Goal: Task Accomplishment & Management: Manage account settings

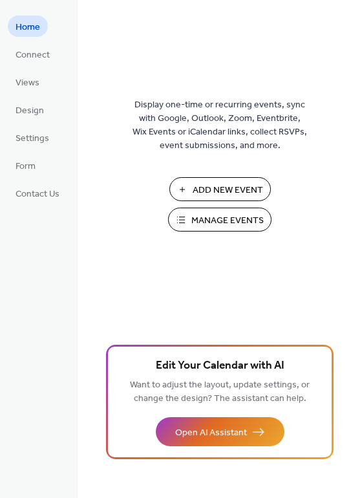
click at [208, 216] on span "Manage Events" at bounding box center [228, 221] width 72 height 14
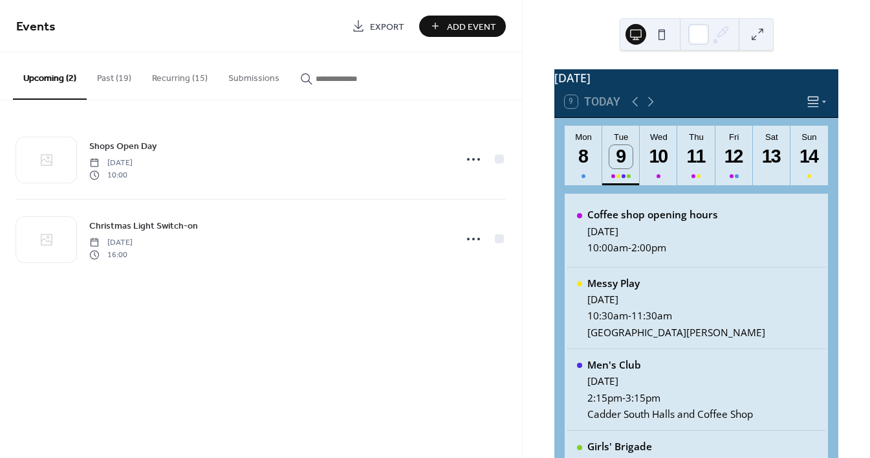
click at [181, 80] on button "Recurring (15)" at bounding box center [180, 75] width 76 height 46
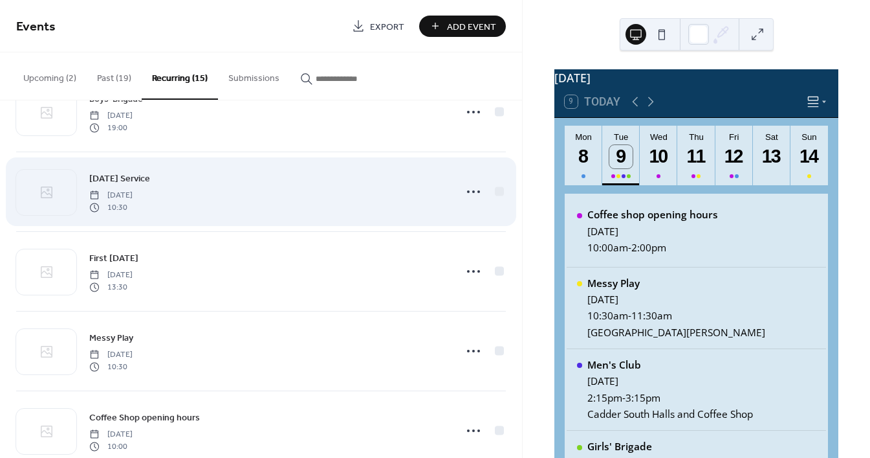
scroll to position [298, 0]
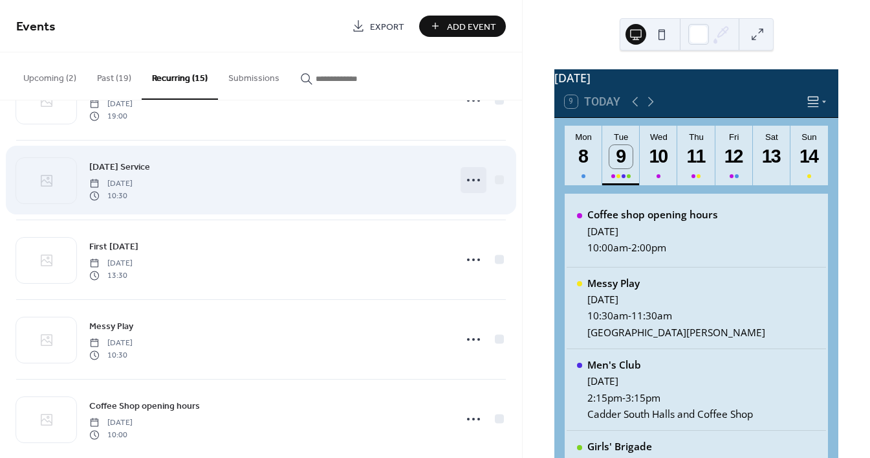
click at [469, 177] on icon at bounding box center [473, 180] width 21 height 21
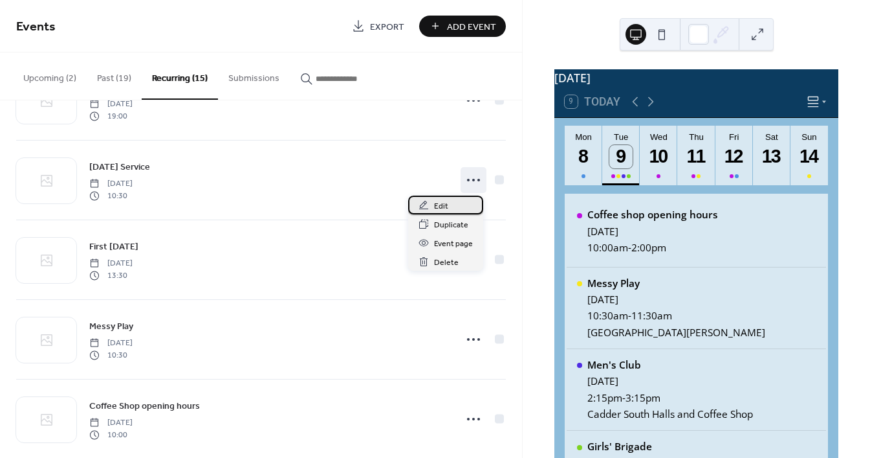
click at [456, 206] on div "Edit" at bounding box center [445, 204] width 75 height 19
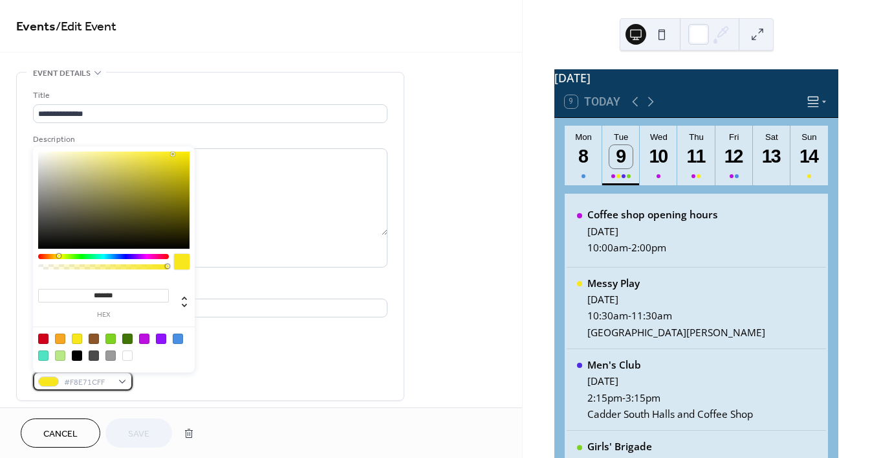
click at [123, 382] on div "#F8E71CFF" at bounding box center [83, 380] width 100 height 19
click at [60, 337] on div at bounding box center [60, 338] width 10 height 10
type input "*******"
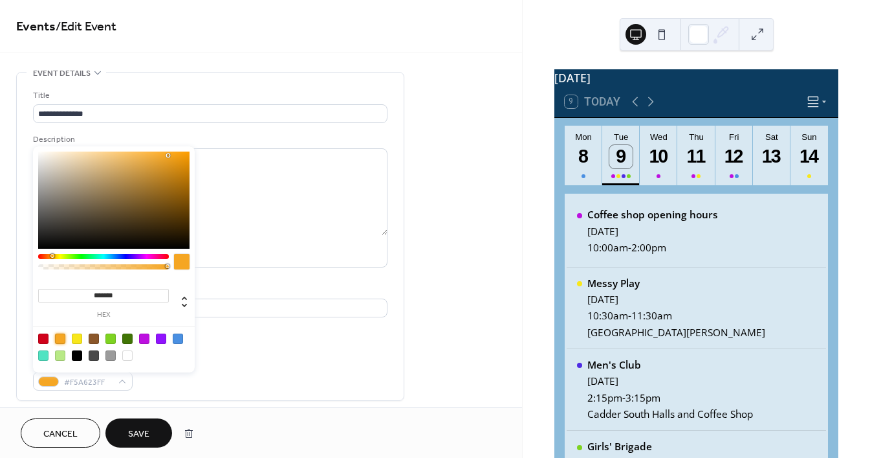
click at [151, 437] on button "Save" at bounding box center [138, 432] width 67 height 29
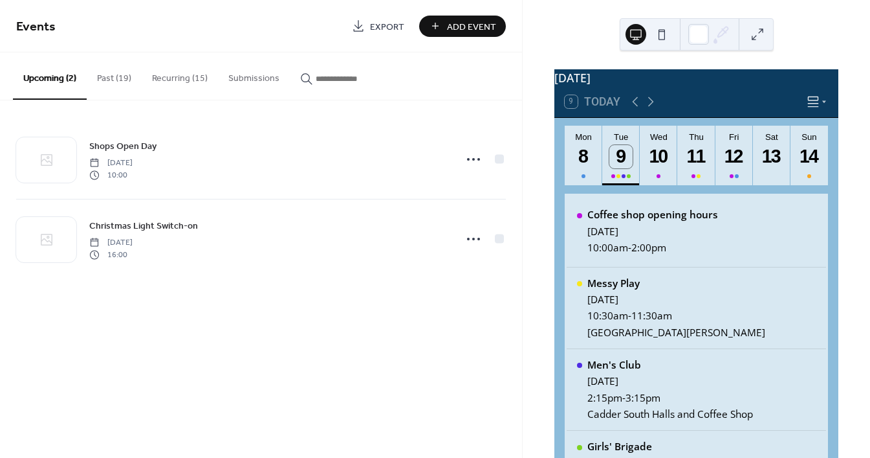
click at [168, 80] on button "Recurring (15)" at bounding box center [180, 75] width 76 height 46
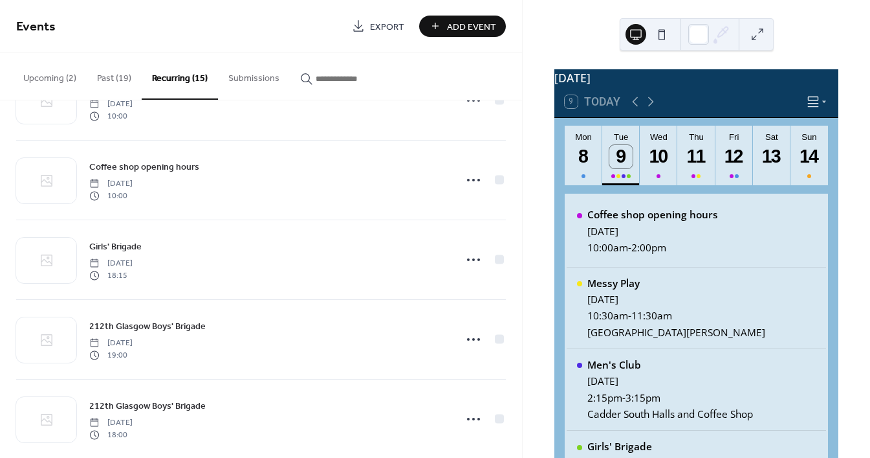
scroll to position [708, 0]
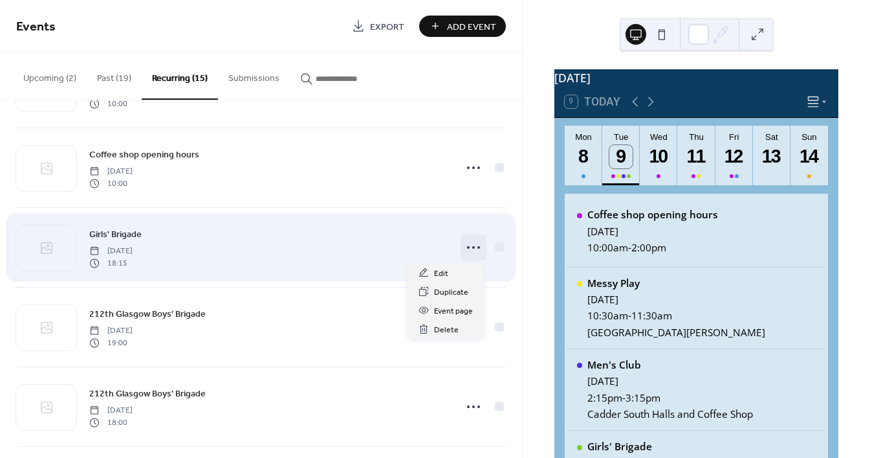
click at [473, 245] on icon at bounding box center [473, 247] width 21 height 21
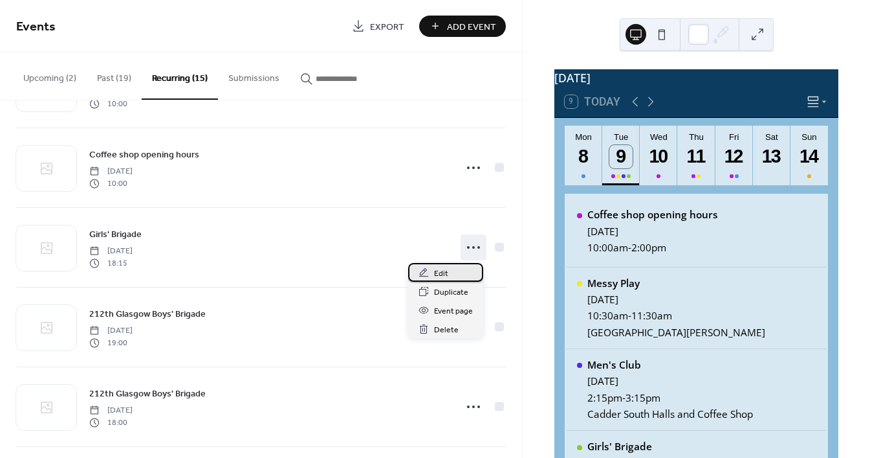
click at [450, 269] on div "Edit" at bounding box center [445, 272] width 75 height 19
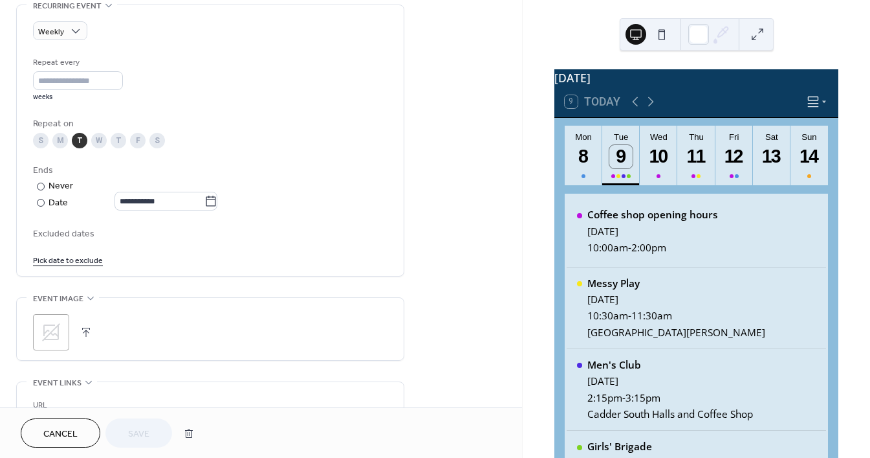
scroll to position [573, 0]
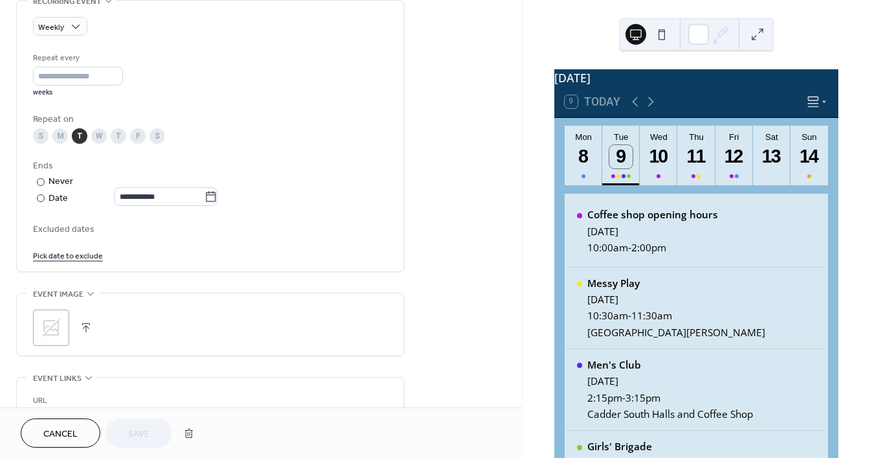
click at [76, 256] on link "Pick date to exclude" at bounding box center [68, 255] width 70 height 14
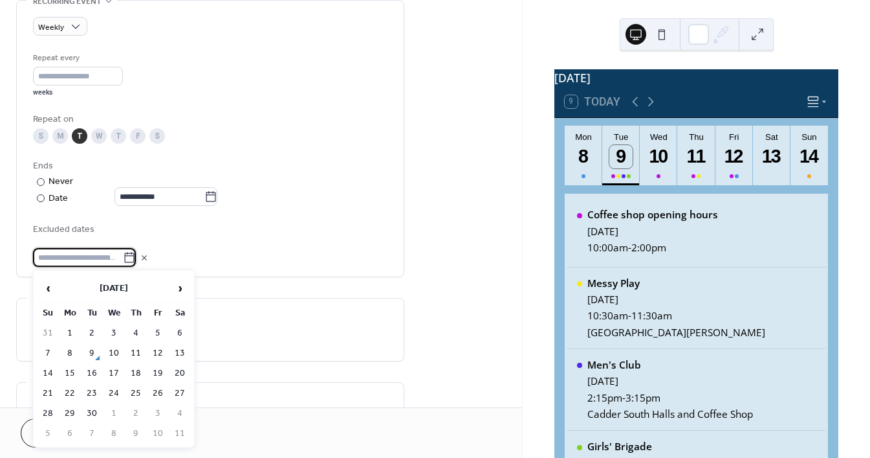
scroll to position [572, 0]
click at [177, 287] on span "›" at bounding box center [179, 288] width 19 height 26
click at [93, 373] on td "14" at bounding box center [92, 373] width 21 height 19
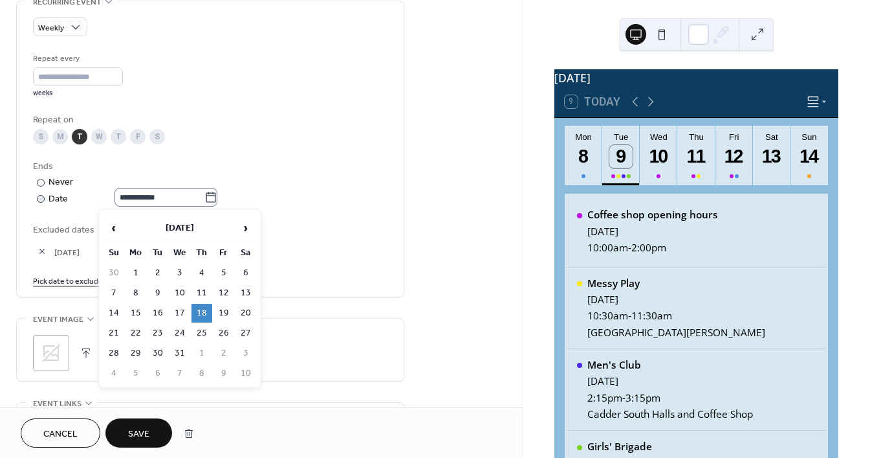
click at [216, 199] on icon at bounding box center [211, 197] width 13 height 13
click at [205, 199] on input "**********" at bounding box center [160, 197] width 90 height 19
click at [250, 192] on div "**********" at bounding box center [210, 183] width 355 height 47
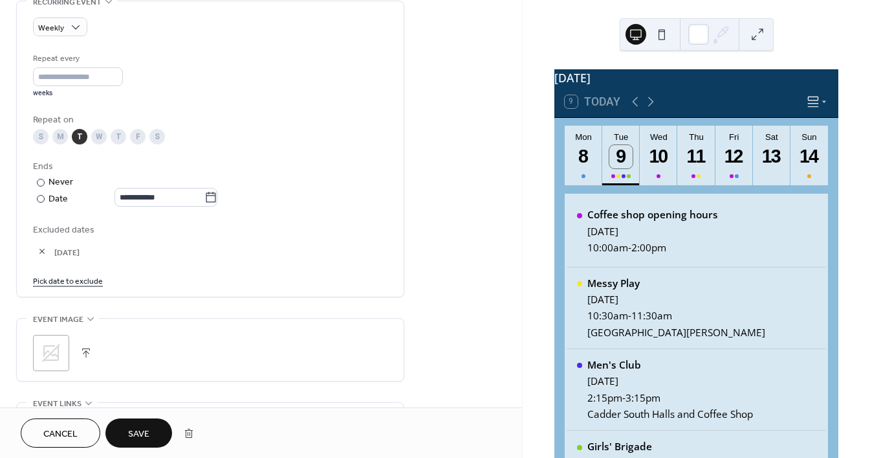
click at [135, 430] on span "Save" at bounding box center [138, 434] width 21 height 14
